Goal: Information Seeking & Learning: Learn about a topic

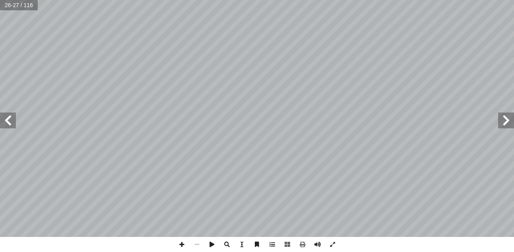
click at [502, 118] on span at bounding box center [506, 121] width 16 height 16
click at [502, 123] on span at bounding box center [506, 121] width 16 height 16
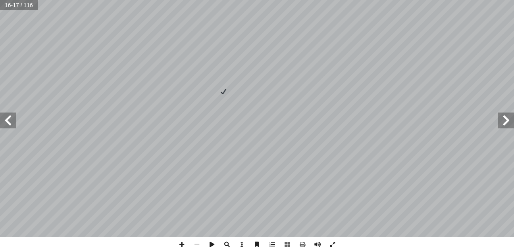
click at [13, 113] on span at bounding box center [8, 121] width 16 height 16
click at [12, 117] on span at bounding box center [8, 121] width 16 height 16
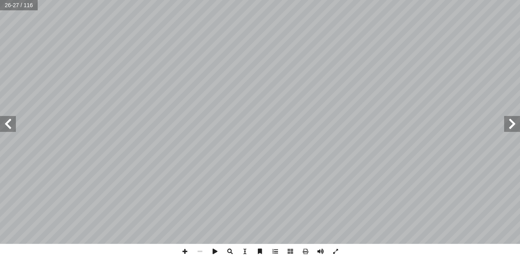
click at [513, 125] on span at bounding box center [512, 124] width 16 height 16
click at [8, 125] on span at bounding box center [8, 124] width 16 height 16
click at [290, 0] on html "الصفحة الرئيسية الصف الأول الصف الثاني الصف الثالث الصف الرابع الصف الخامس الصف…" at bounding box center [260, 36] width 520 height 72
click at [182, 251] on span at bounding box center [184, 250] width 15 height 15
click at [200, 248] on span at bounding box center [199, 250] width 15 height 15
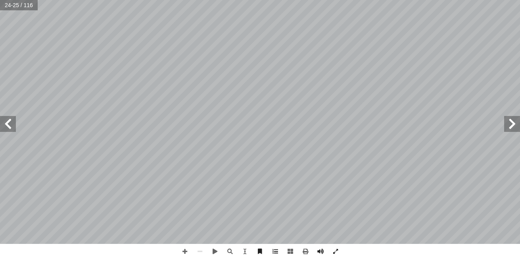
click at [508, 128] on span at bounding box center [512, 124] width 16 height 16
click at [14, 122] on span at bounding box center [8, 124] width 16 height 16
click at [186, 255] on span at bounding box center [184, 250] width 15 height 15
click at [183, 251] on span at bounding box center [184, 250] width 15 height 15
click at [200, 250] on span at bounding box center [199, 250] width 15 height 15
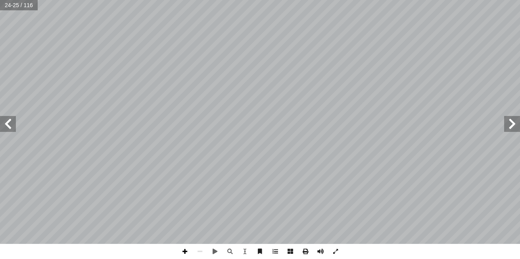
click at [184, 252] on span at bounding box center [184, 250] width 15 height 15
click at [14, 128] on span at bounding box center [8, 124] width 16 height 16
click at [8, 123] on span at bounding box center [8, 124] width 16 height 16
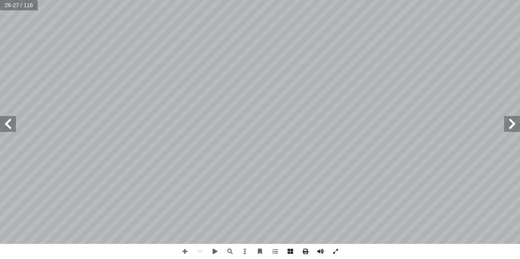
click at [8, 123] on span at bounding box center [8, 124] width 16 height 16
click at [514, 122] on span at bounding box center [512, 124] width 16 height 16
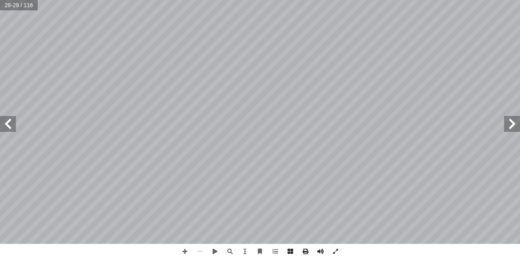
click at [514, 122] on span at bounding box center [512, 124] width 16 height 16
